Goal: Task Accomplishment & Management: Use online tool/utility

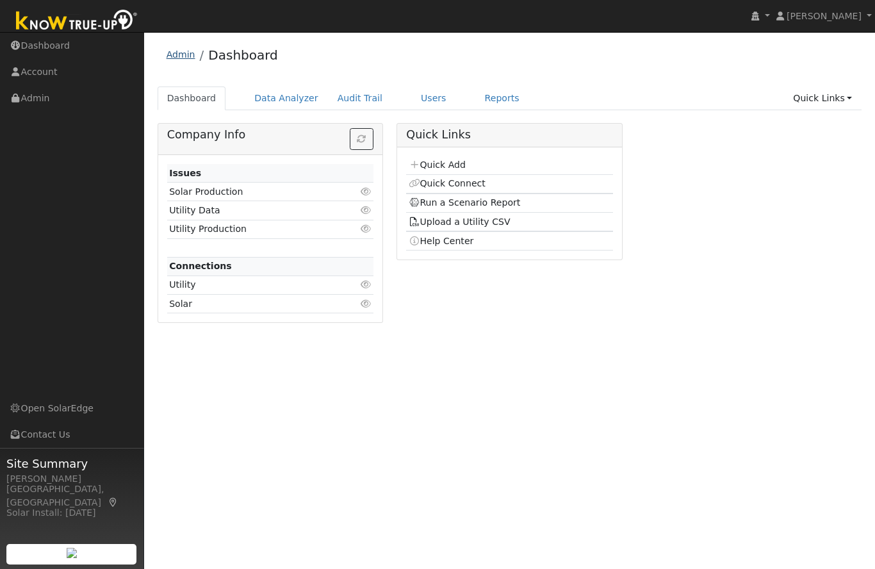
click at [184, 58] on link "Admin" at bounding box center [181, 54] width 29 height 10
click at [35, 106] on link "Admin" at bounding box center [72, 98] width 144 height 26
click at [431, 103] on link "Users" at bounding box center [433, 99] width 45 height 24
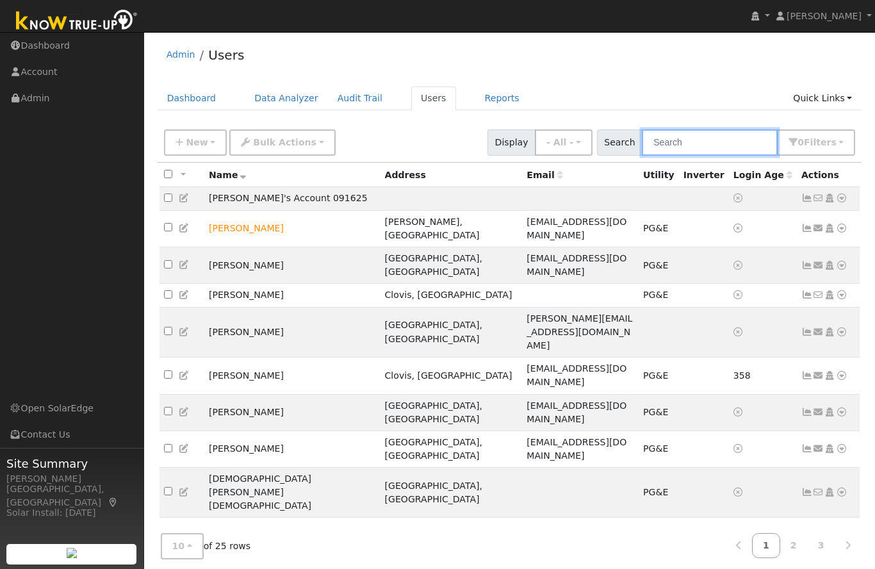
click at [696, 145] on input "text" at bounding box center [710, 142] width 136 height 26
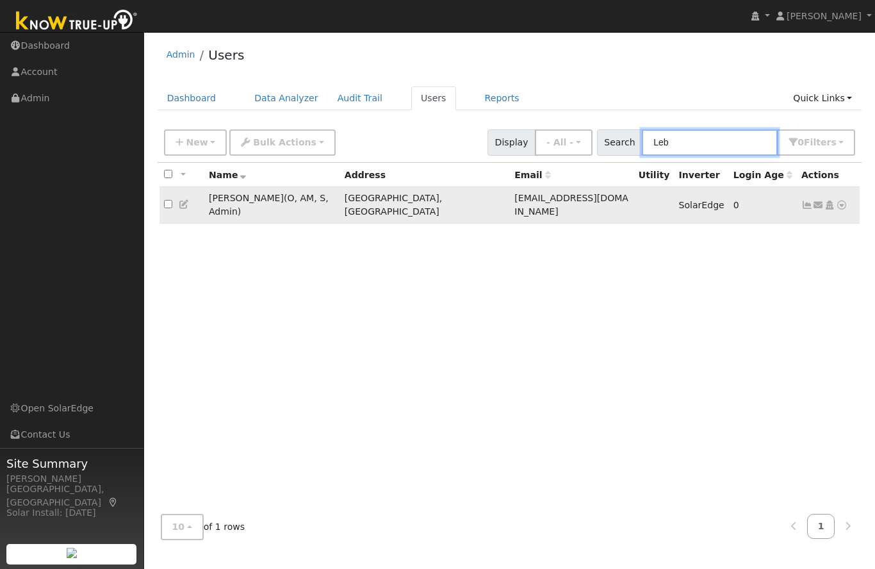
type input "Leb"
click at [834, 201] on icon at bounding box center [830, 205] width 12 height 9
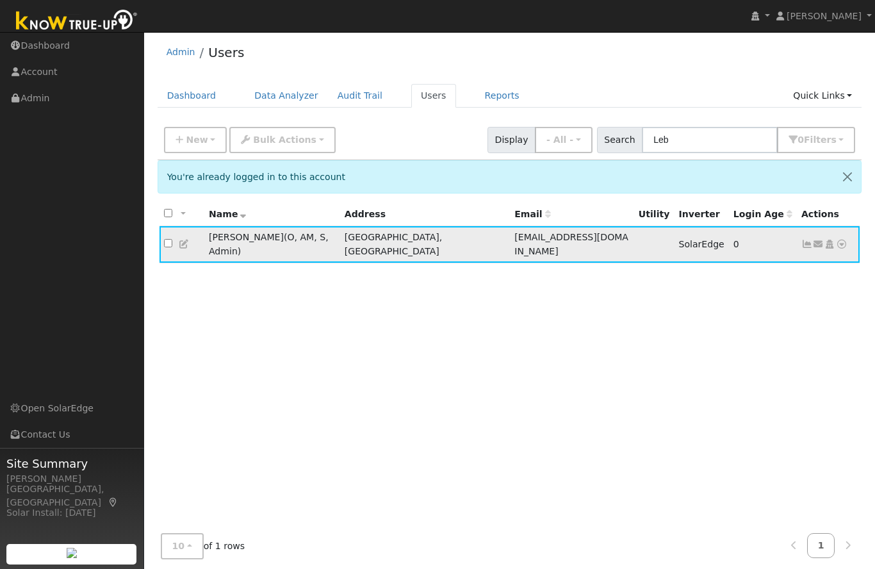
scroll to position [5, 0]
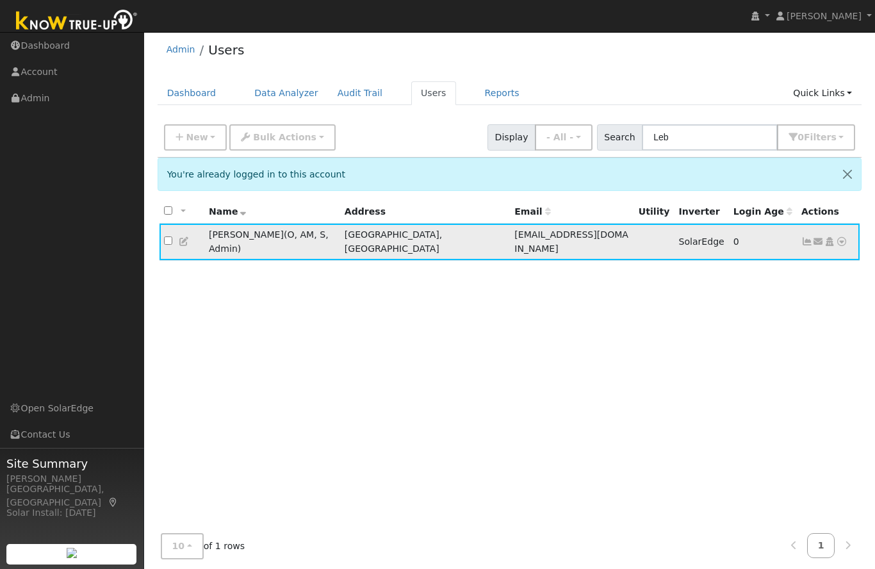
click at [847, 237] on icon at bounding box center [842, 241] width 12 height 9
click at [820, 266] on link "Data Analyzer" at bounding box center [800, 264] width 93 height 18
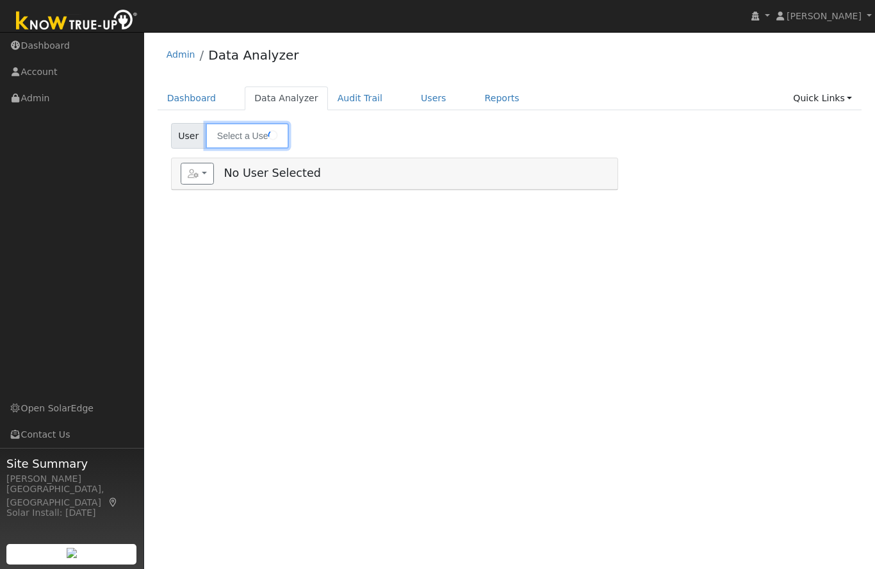
type input "[PERSON_NAME]"
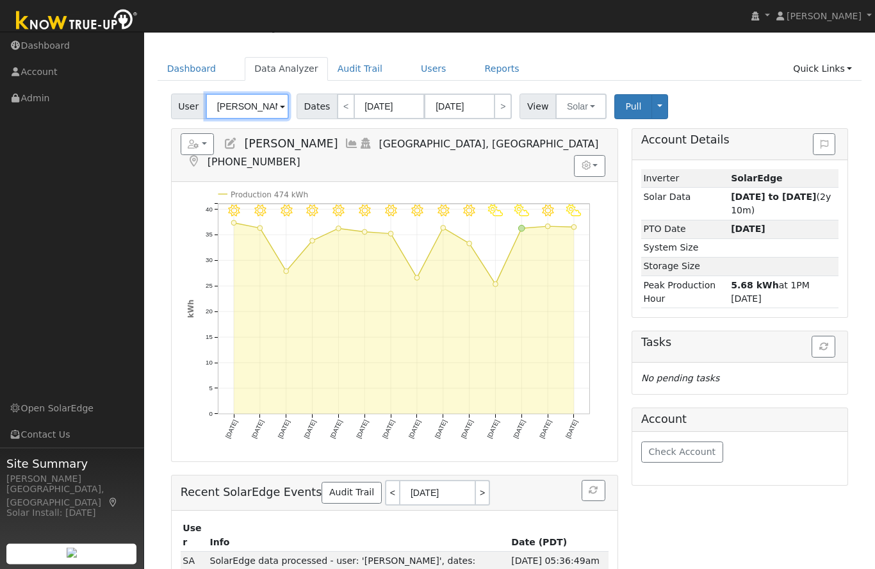
scroll to position [17, 0]
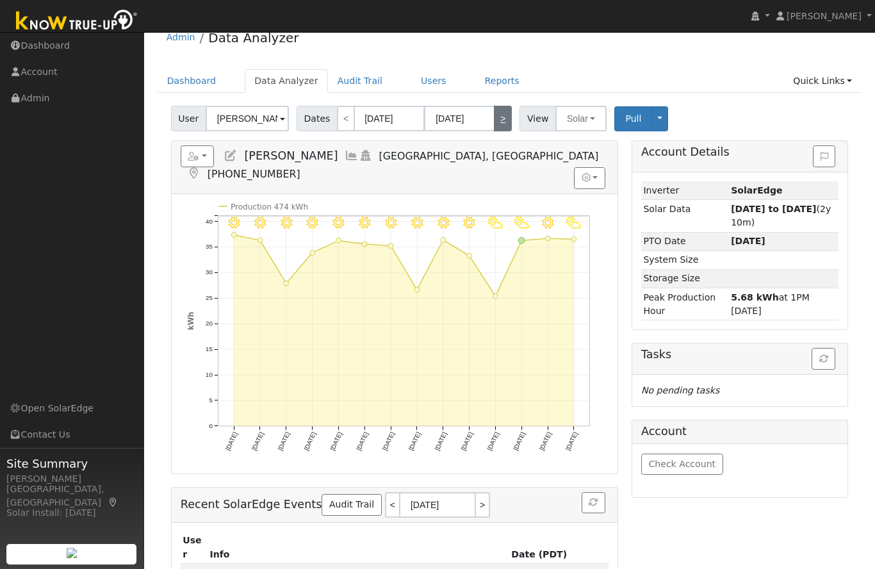
click at [499, 120] on link ">" at bounding box center [503, 119] width 18 height 26
type input "10/06/2025"
type input "10/19/2025"
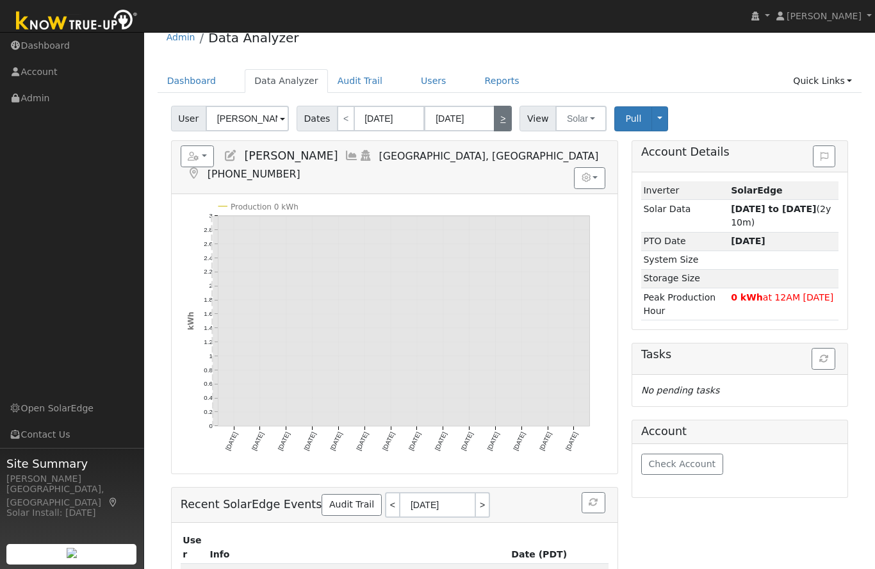
scroll to position [0, 0]
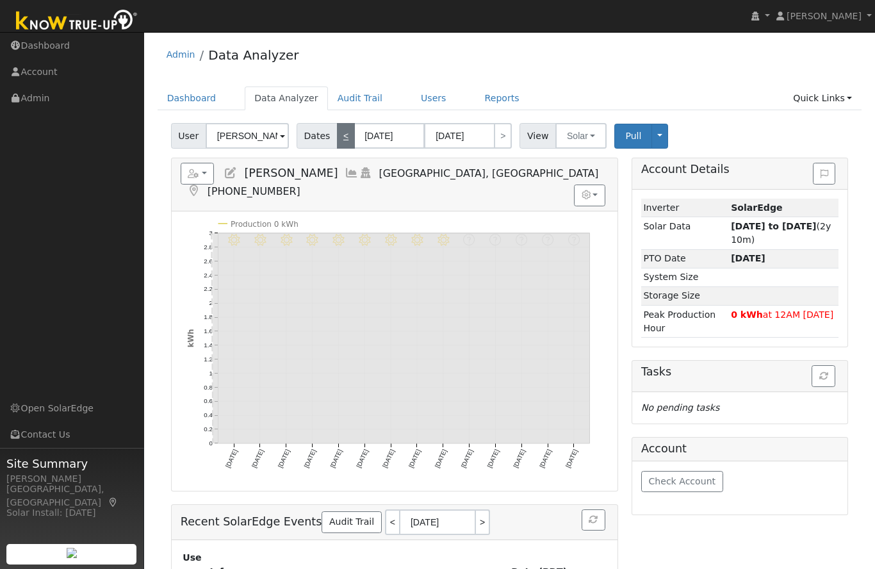
click at [353, 137] on link "<" at bounding box center [346, 136] width 18 height 26
type input "09/22/2025"
type input "10/05/2025"
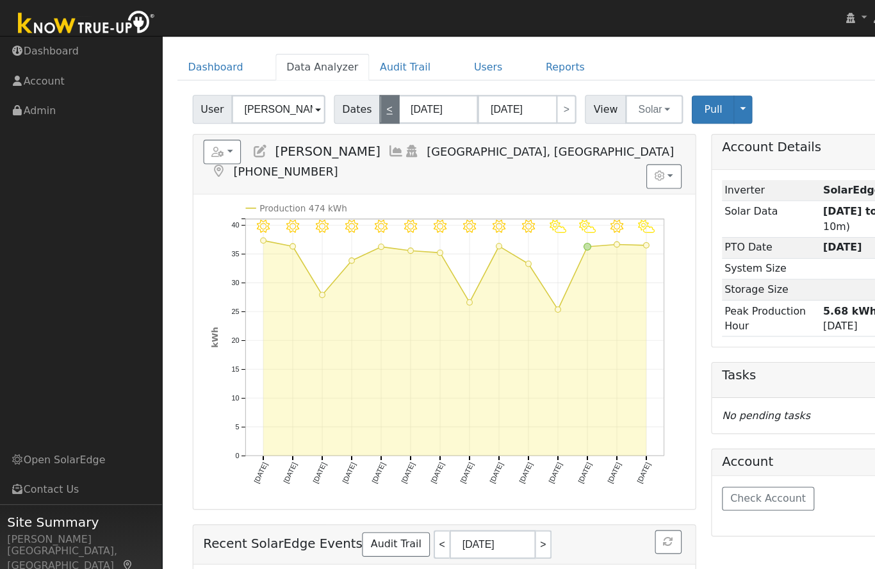
scroll to position [32, 0]
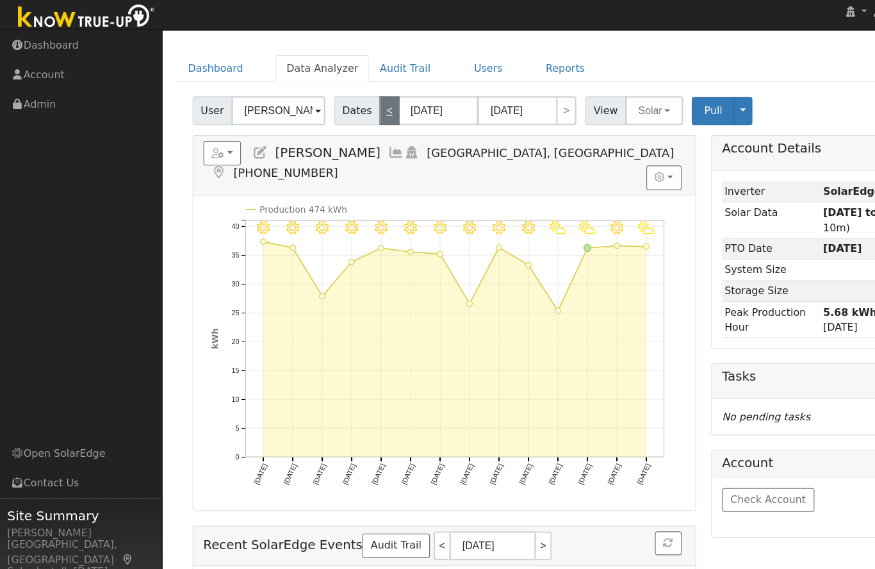
click at [345, 104] on link "<" at bounding box center [346, 104] width 18 height 26
type input "09/08/2025"
type input "09/21/2025"
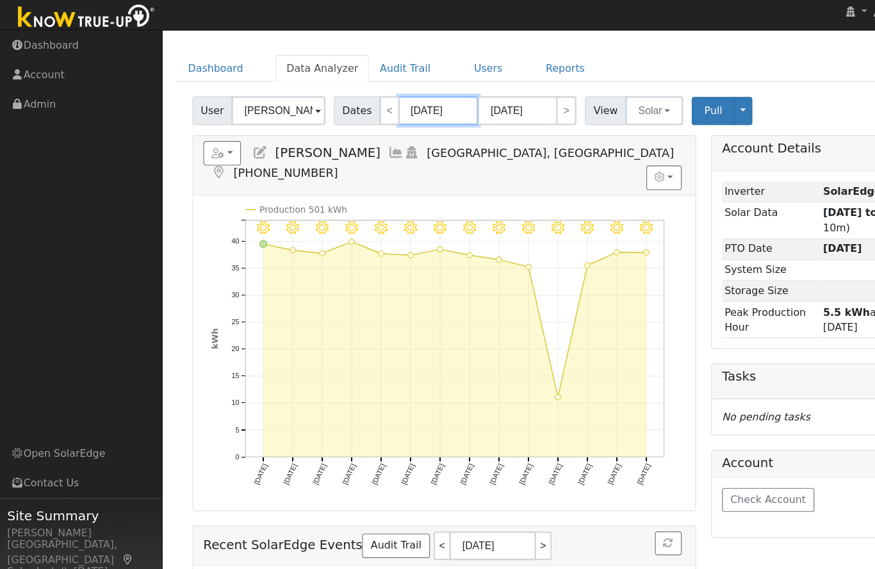
click at [403, 94] on input "09/08/2025" at bounding box center [389, 104] width 70 height 26
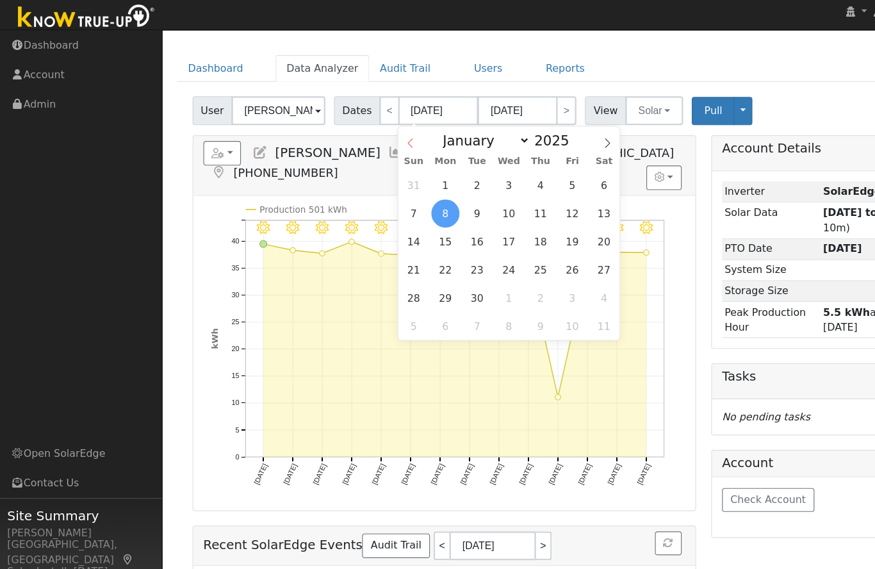
click at [367, 129] on icon at bounding box center [364, 132] width 9 height 9
click at [367, 128] on icon at bounding box center [364, 132] width 9 height 9
select select "6"
click at [376, 124] on div "January February March April May June July August September October November De…" at bounding box center [452, 129] width 197 height 22
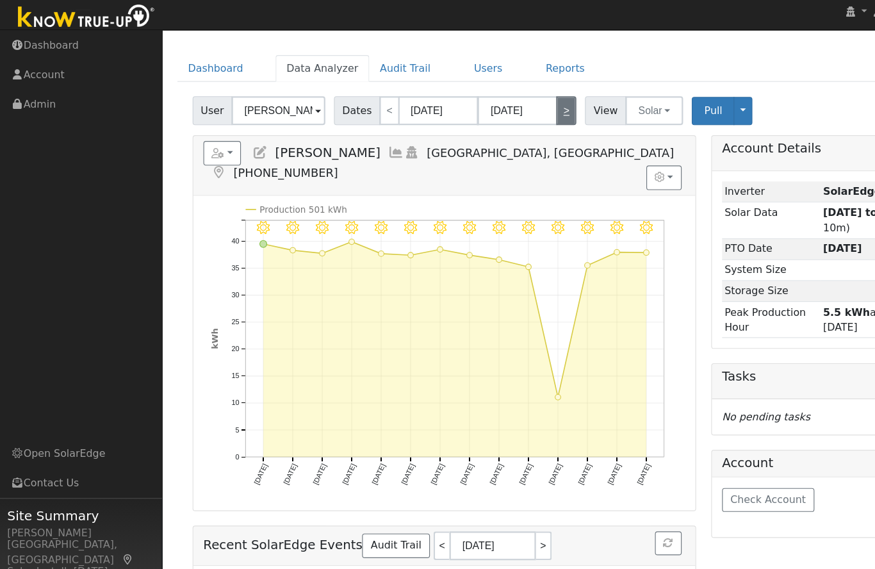
click at [504, 100] on link ">" at bounding box center [503, 104] width 18 height 26
type input "09/22/2025"
type input "10/05/2025"
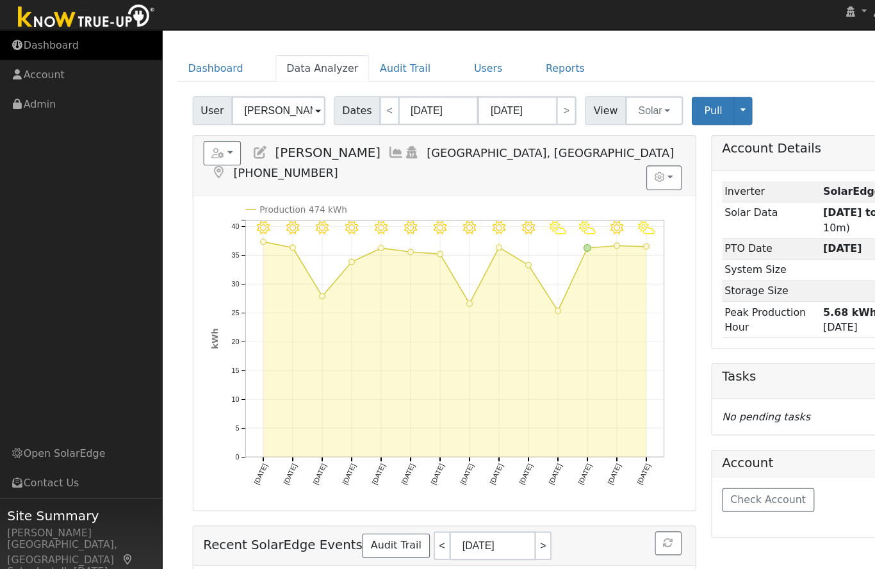
click at [60, 47] on link "Dashboard" at bounding box center [72, 46] width 144 height 26
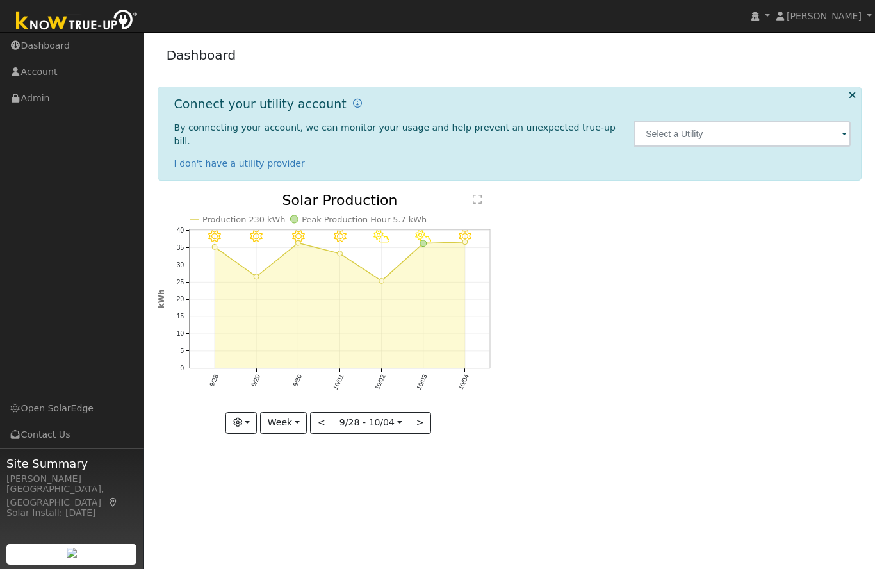
click at [844, 133] on span at bounding box center [844, 135] width 5 height 15
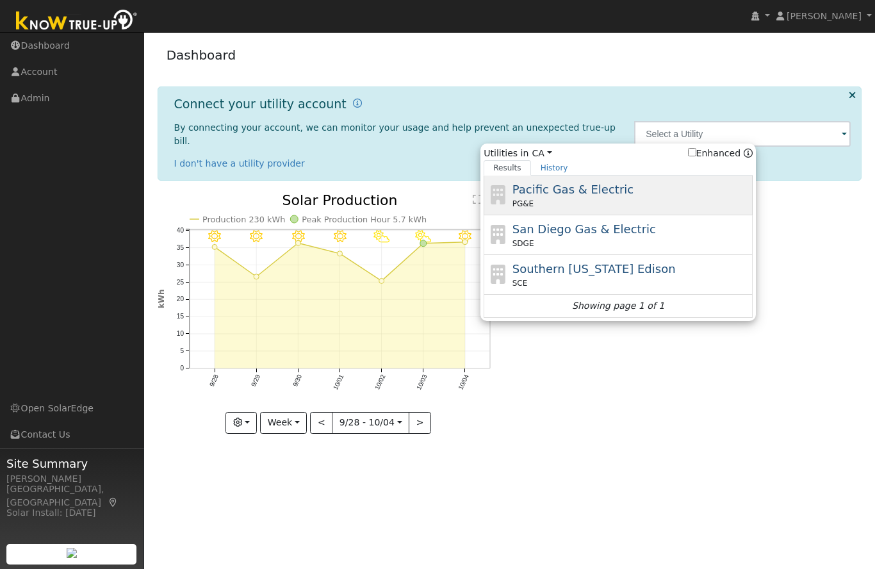
click at [693, 186] on div "Pacific Gas & Electric PG&E" at bounding box center [632, 195] width 238 height 29
type input "PG&E"
